Goal: Information Seeking & Learning: Learn about a topic

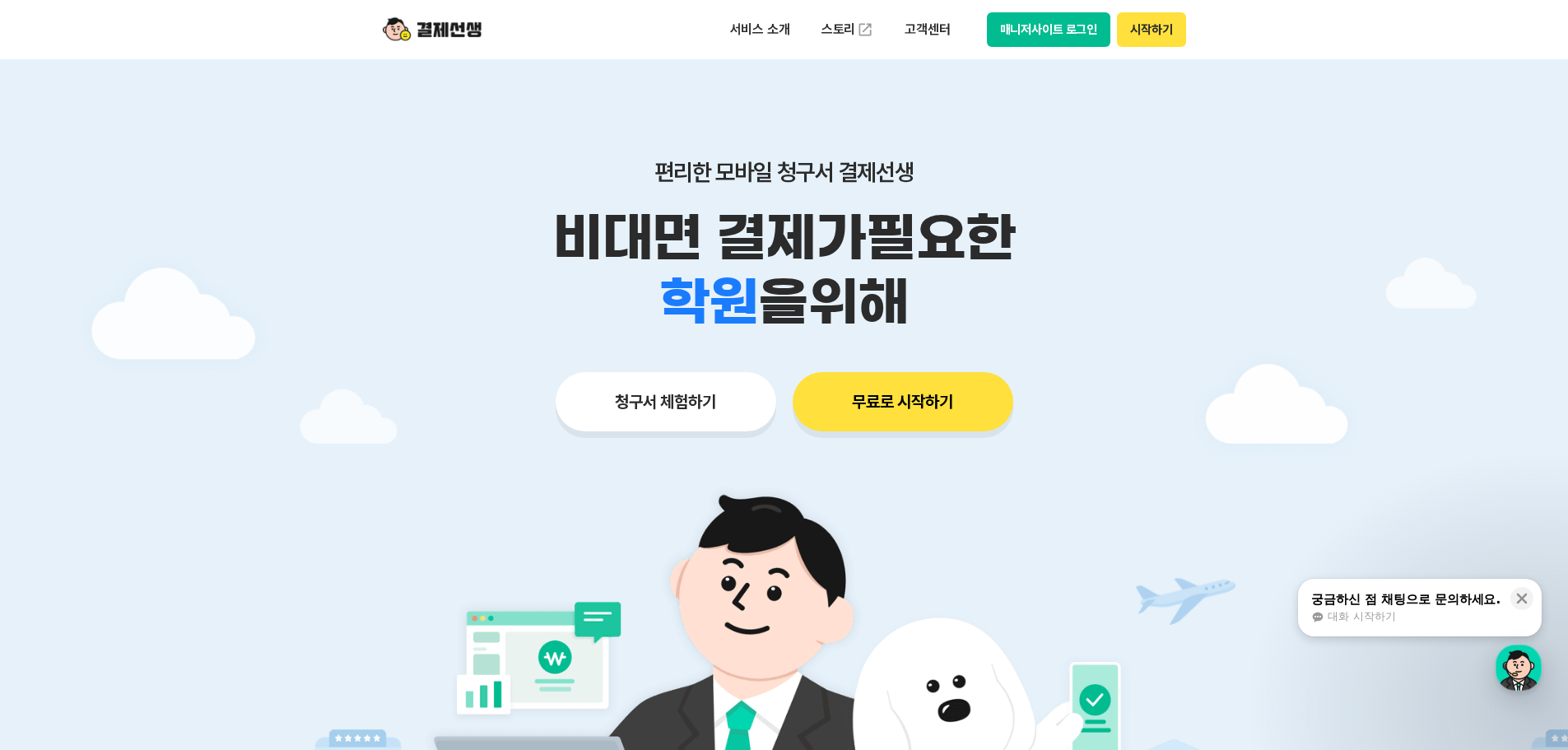
click at [653, 401] on button "청구서 체험하기" at bounding box center [666, 402] width 220 height 59
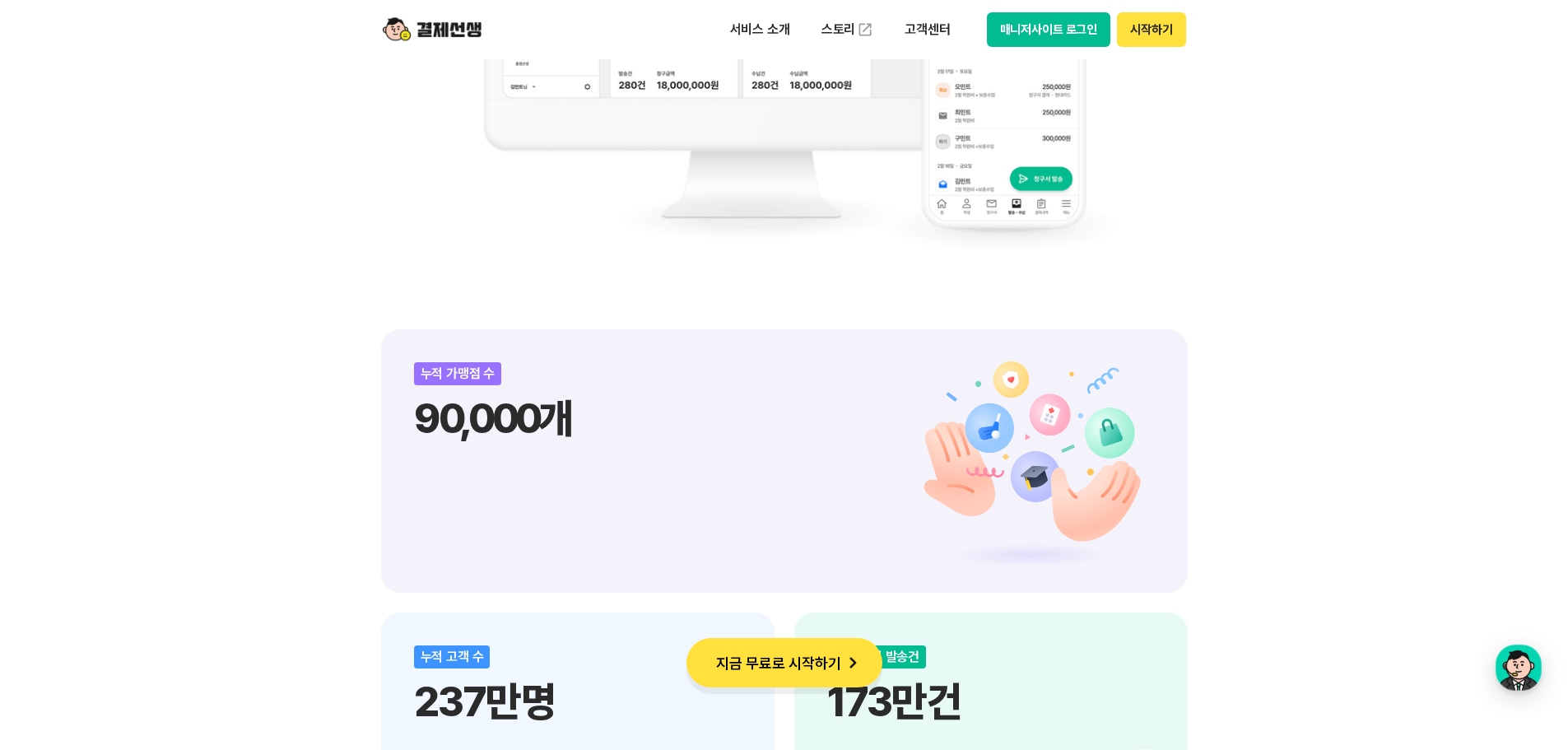
scroll to position [1893, 0]
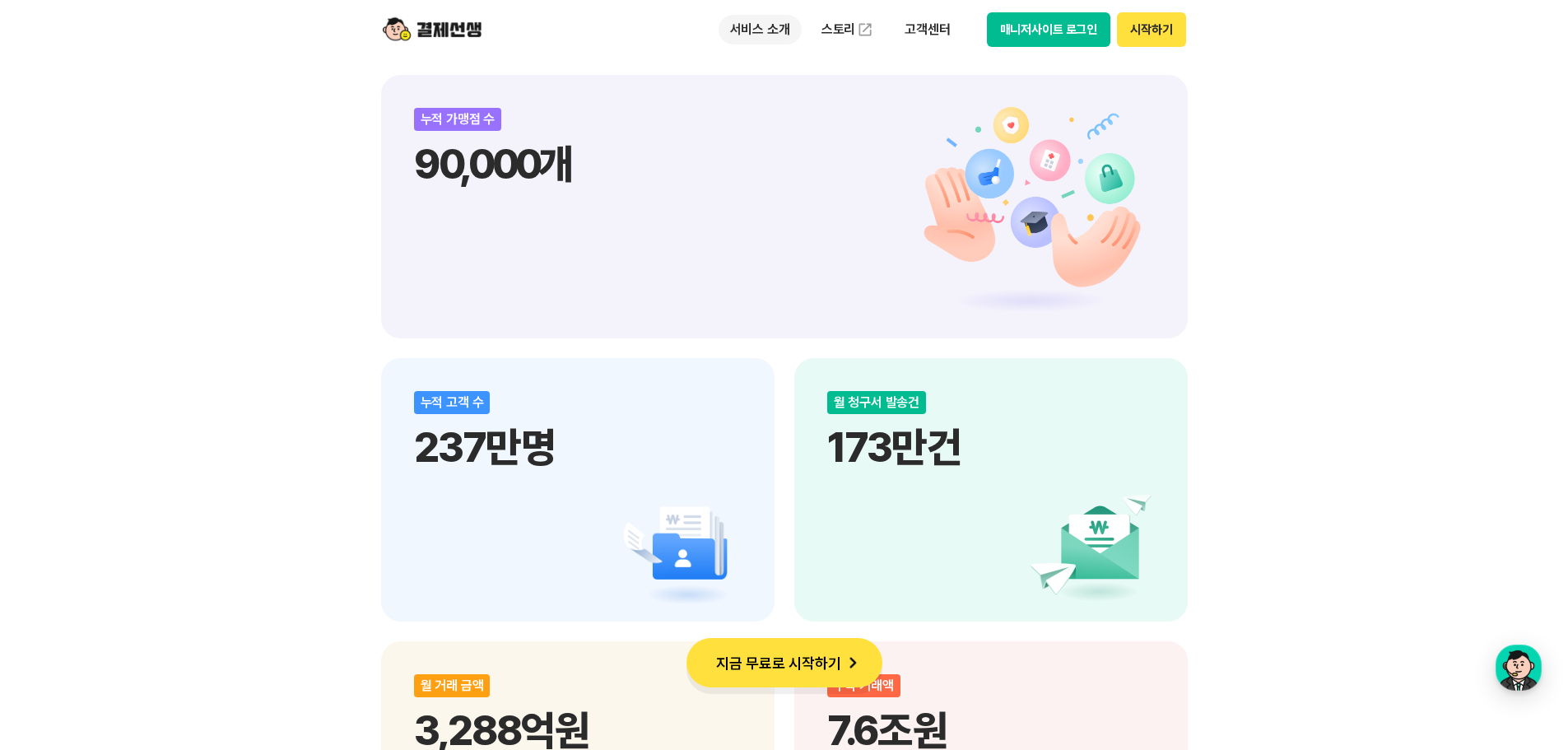
click at [766, 21] on p "서비스 소개" at bounding box center [760, 29] width 83 height 30
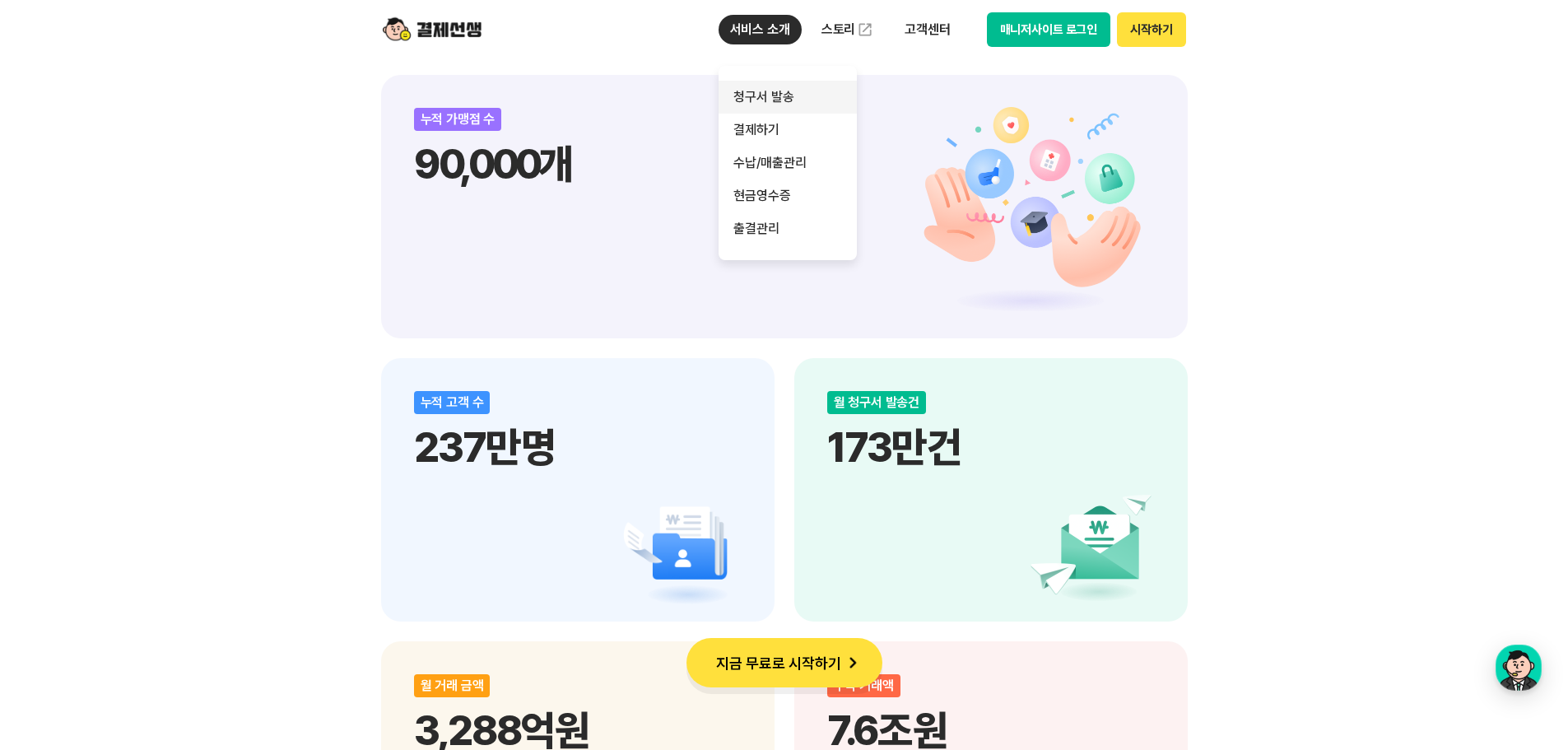
click at [812, 105] on link "청구서 발송" at bounding box center [787, 97] width 138 height 33
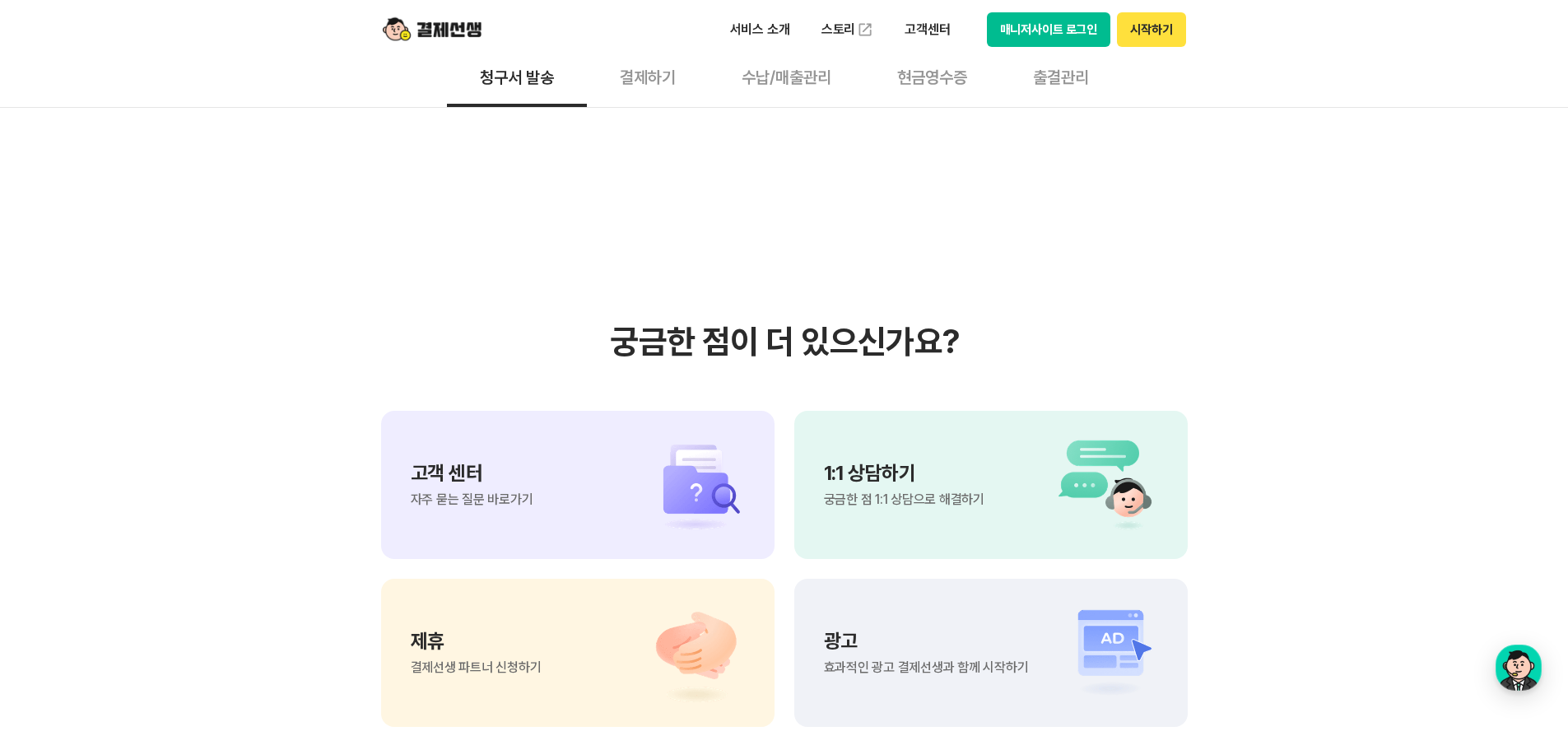
scroll to position [3703, 0]
click at [776, 37] on p "서비스 소개" at bounding box center [760, 29] width 83 height 30
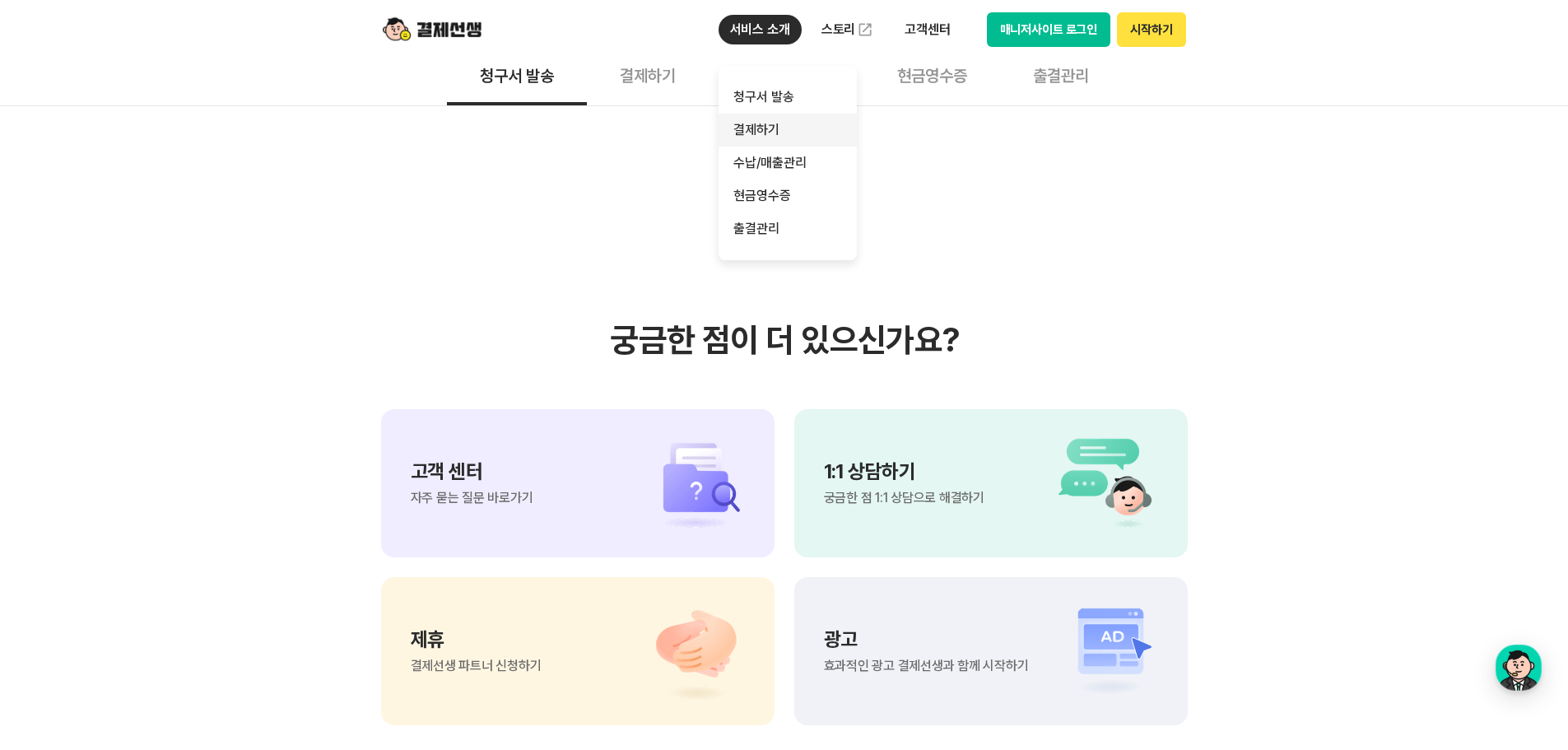
click at [767, 131] on link "결제하기" at bounding box center [787, 130] width 138 height 33
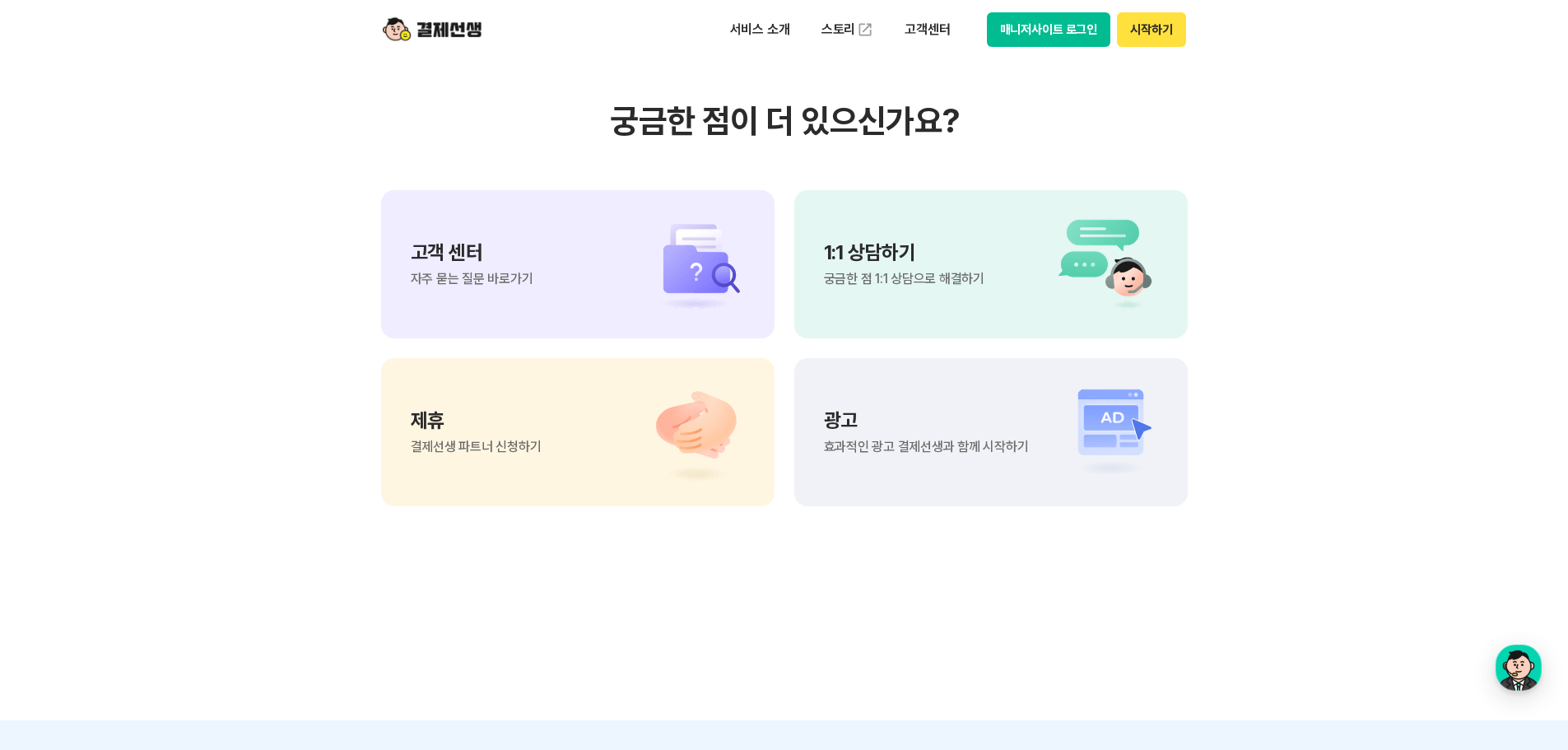
scroll to position [4608, 0]
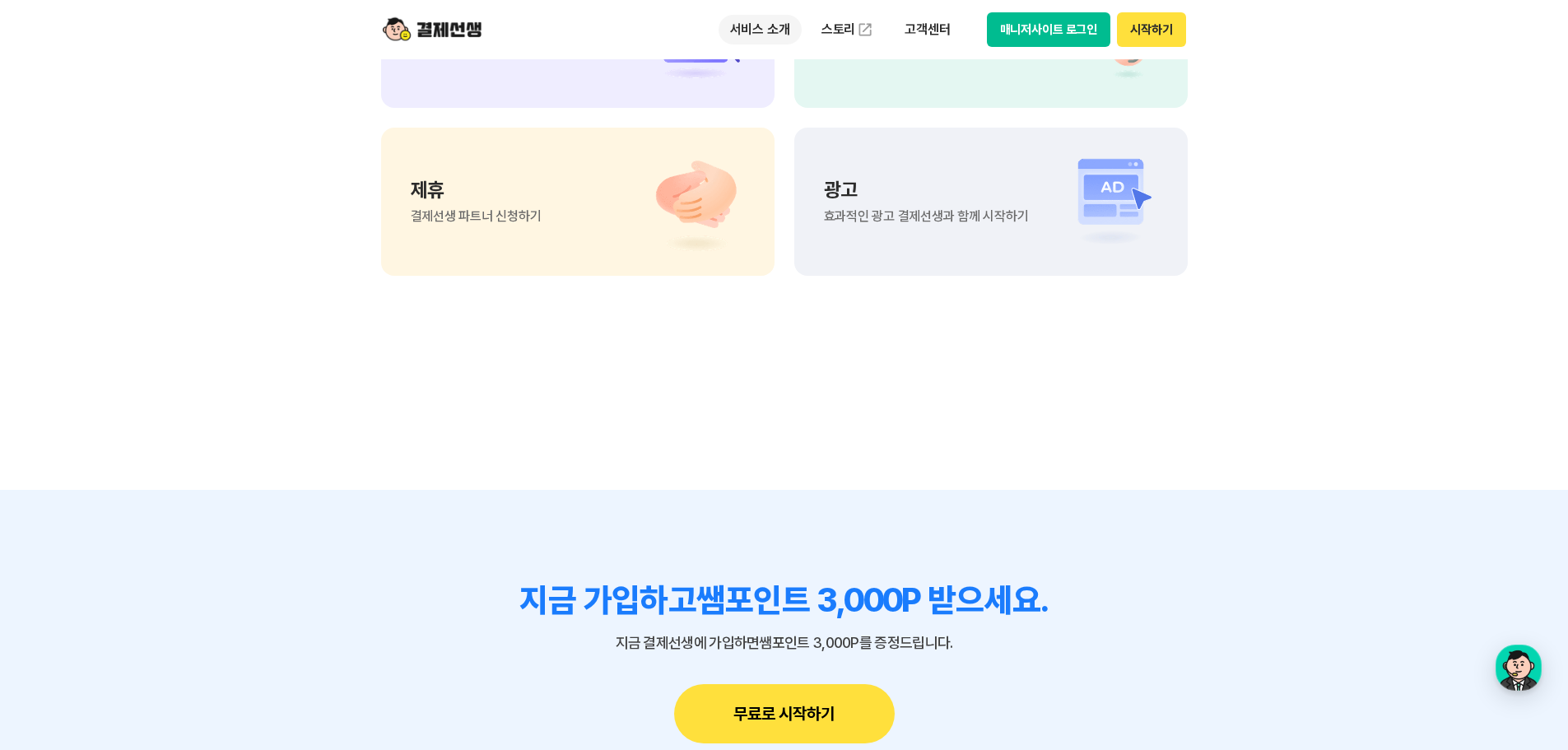
click at [747, 31] on p "서비스 소개" at bounding box center [760, 29] width 83 height 30
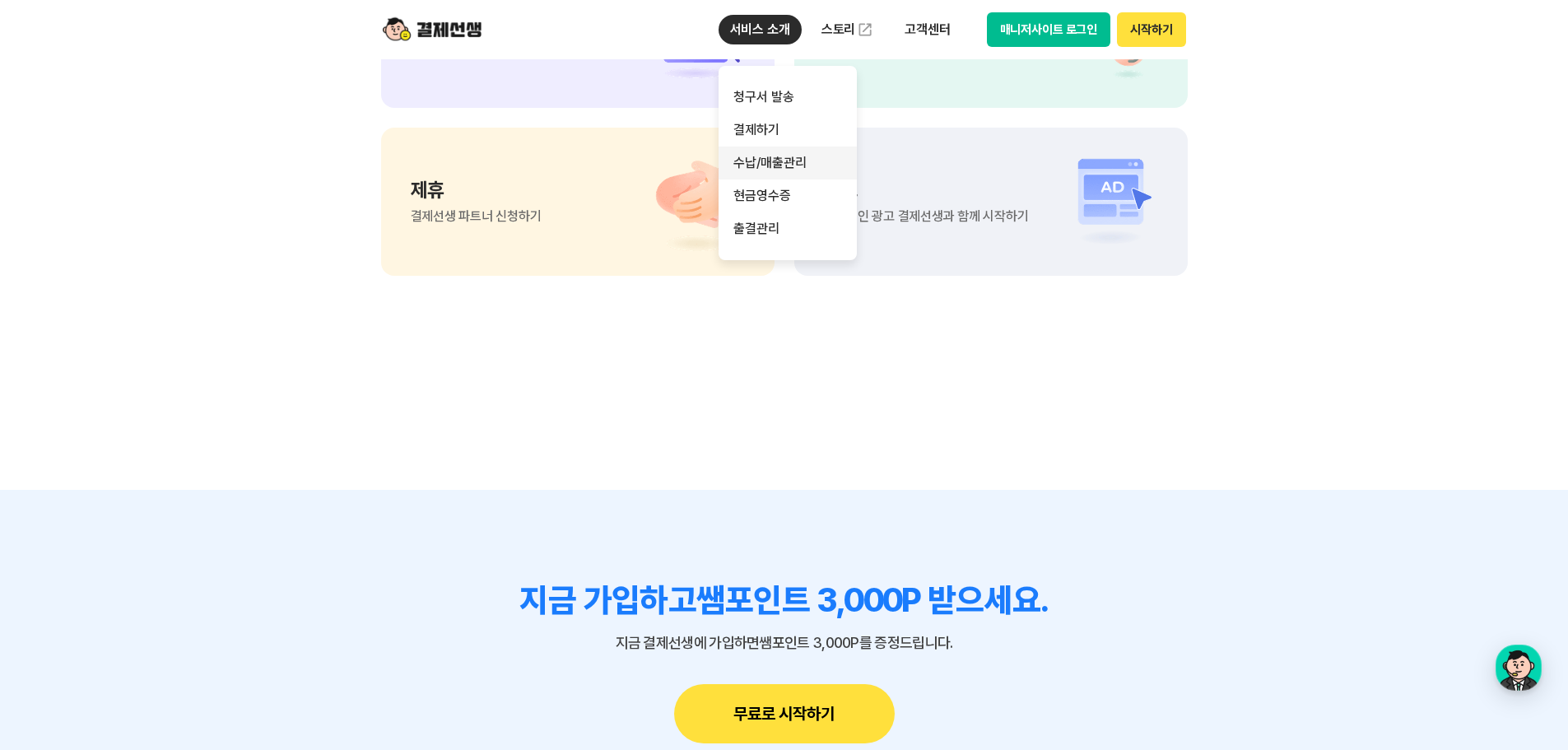
click at [800, 165] on link "수납/매출관리" at bounding box center [787, 163] width 138 height 33
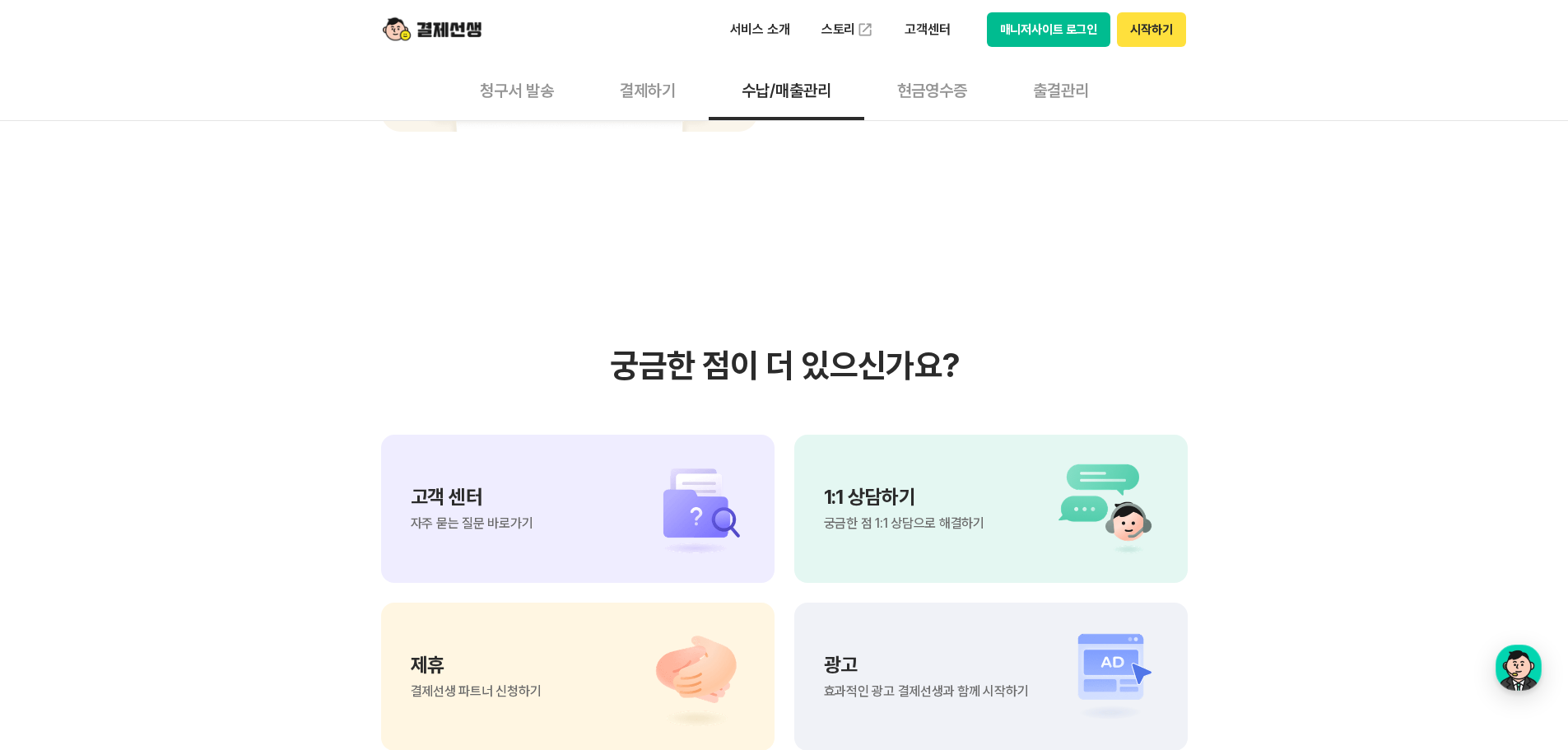
scroll to position [1893, 0]
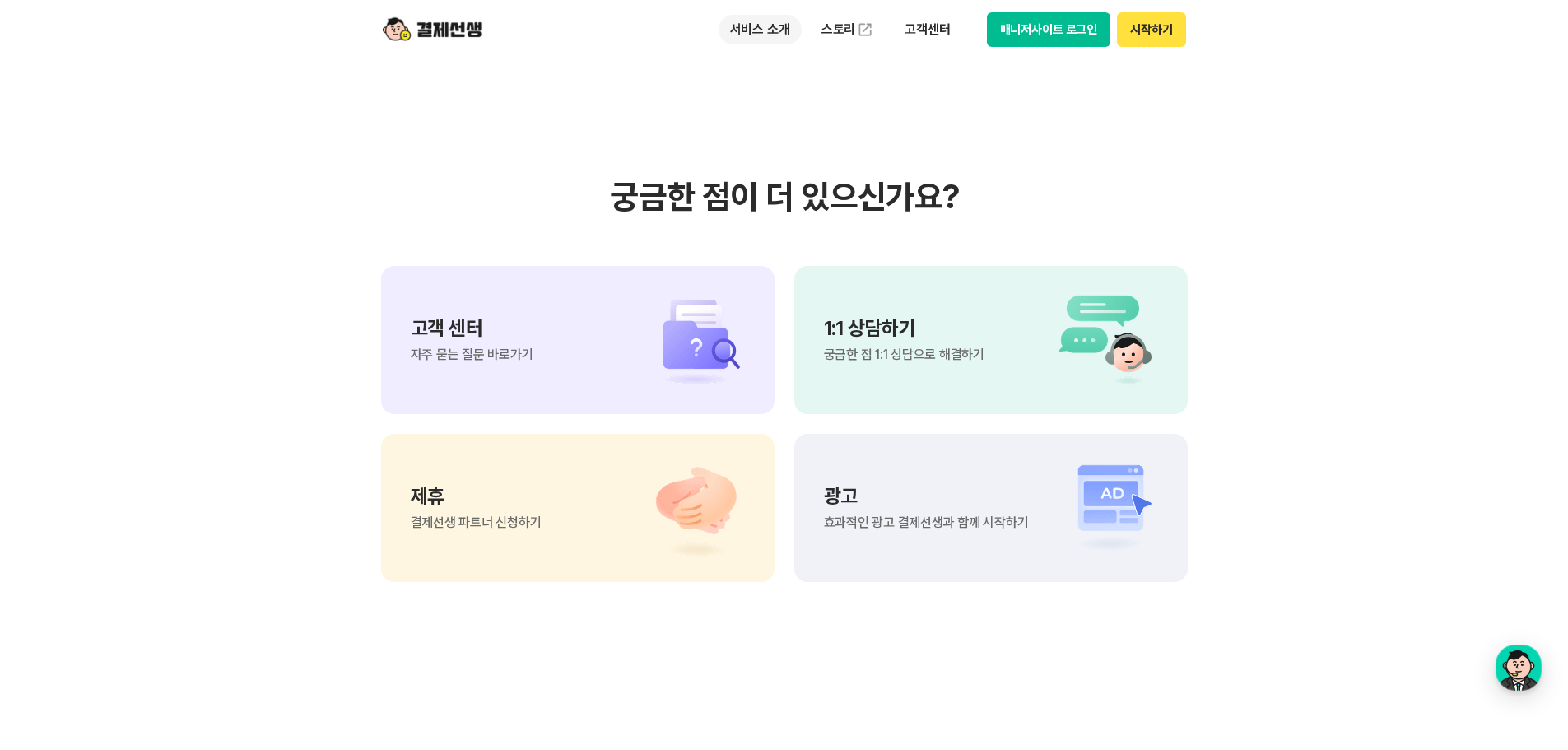
click at [741, 34] on p "서비스 소개" at bounding box center [760, 29] width 83 height 30
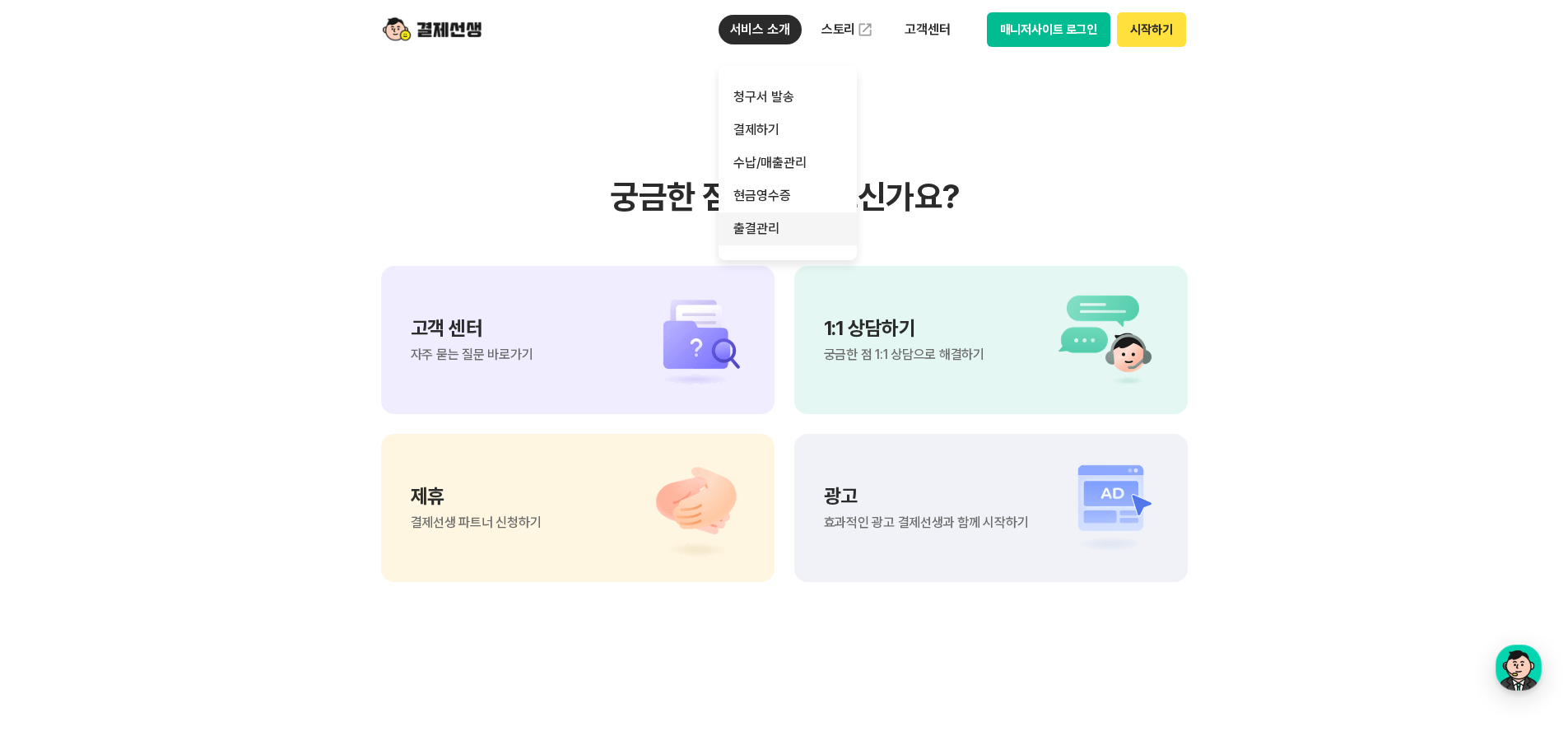
click at [748, 218] on link "출결관리" at bounding box center [787, 229] width 138 height 33
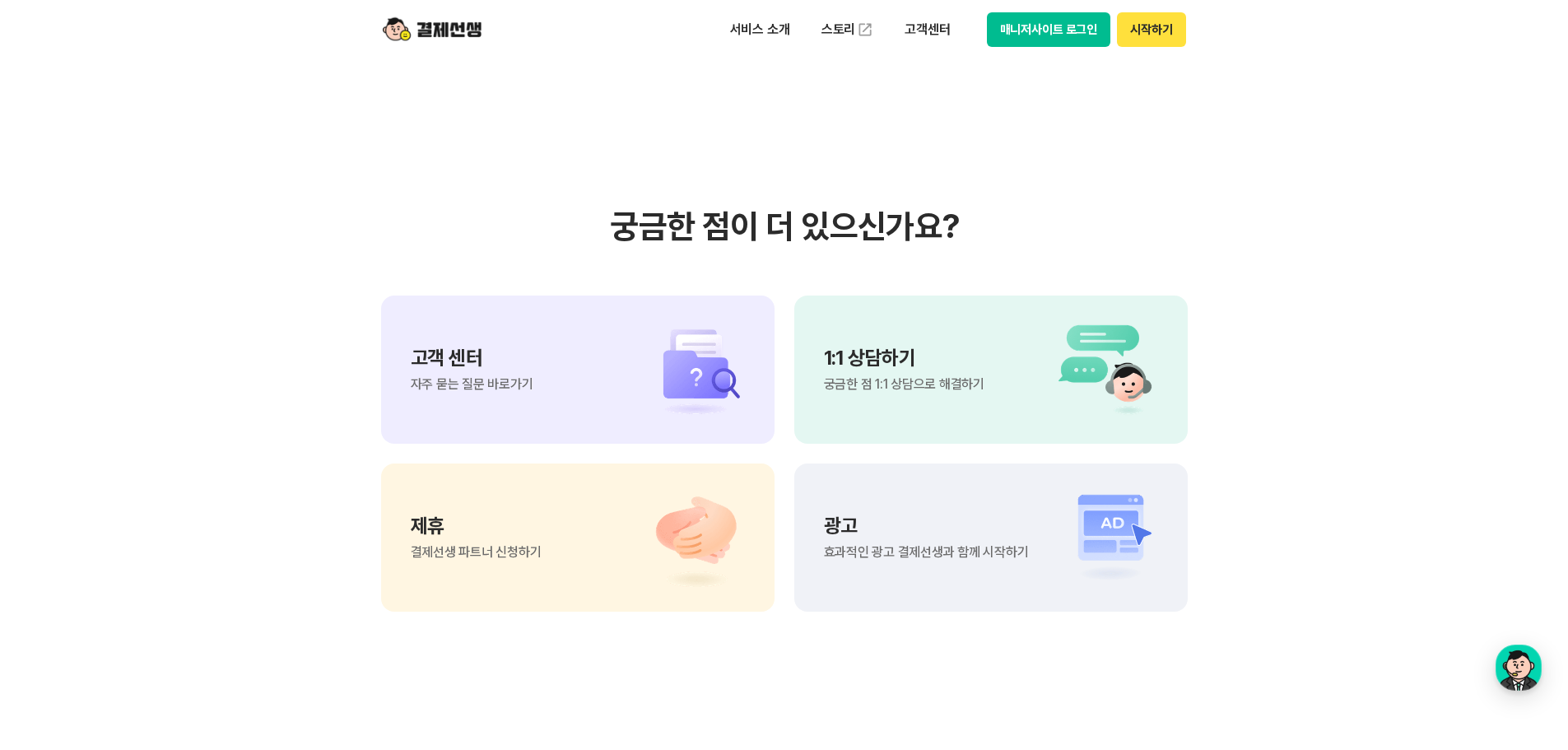
scroll to position [3621, 0]
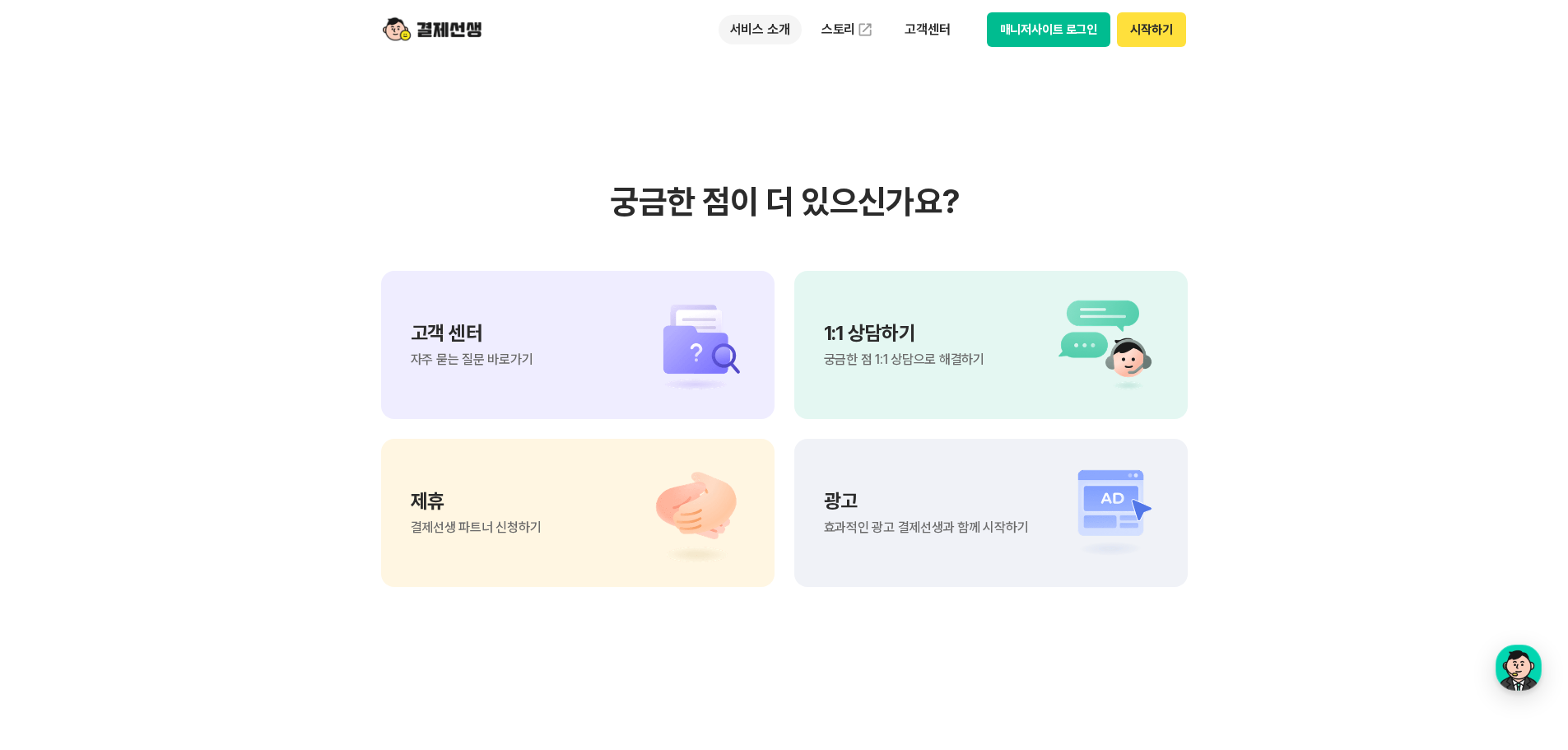
click at [754, 29] on p "서비스 소개" at bounding box center [760, 29] width 83 height 30
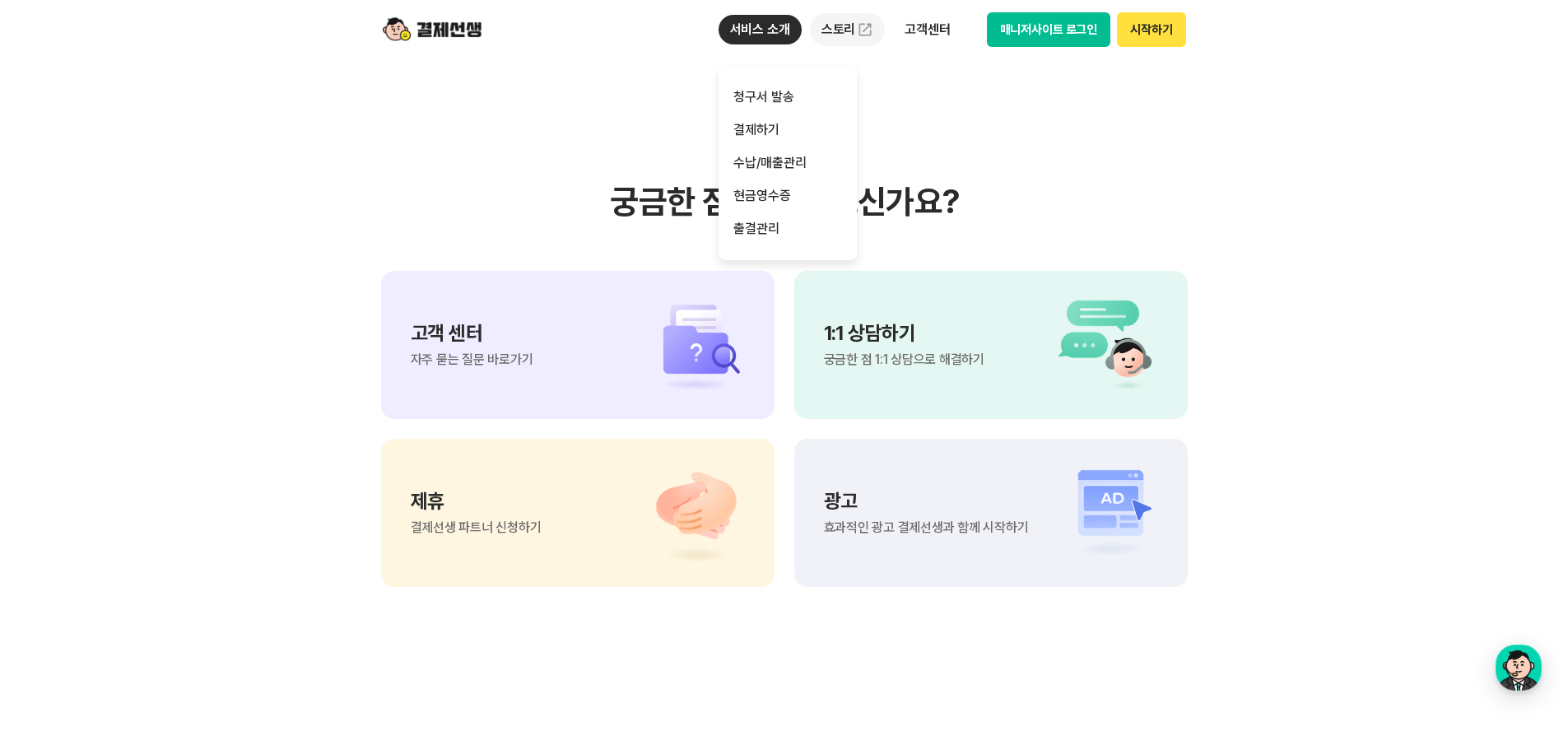
click at [832, 29] on link "스토리" at bounding box center [848, 30] width 75 height 33
